Goal: Transaction & Acquisition: Purchase product/service

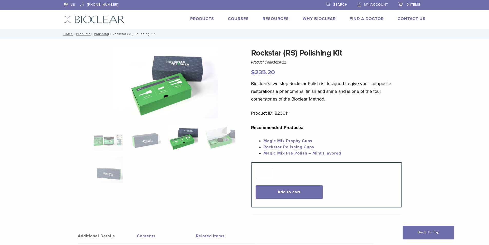
click at [208, 17] on link "Products" at bounding box center [202, 18] width 24 height 5
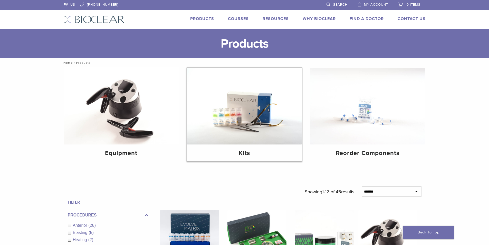
click at [241, 105] on img at bounding box center [244, 105] width 115 height 77
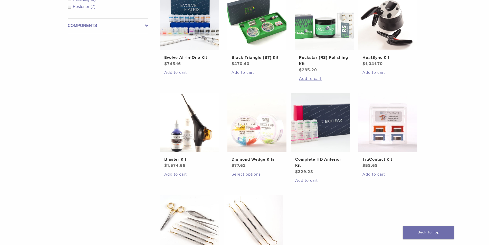
scroll to position [180, 0]
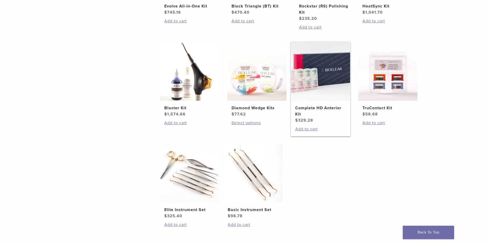
click at [343, 113] on h2 "Complete HD Anterior Kit" at bounding box center [320, 111] width 51 height 12
